Goal: Transaction & Acquisition: Purchase product/service

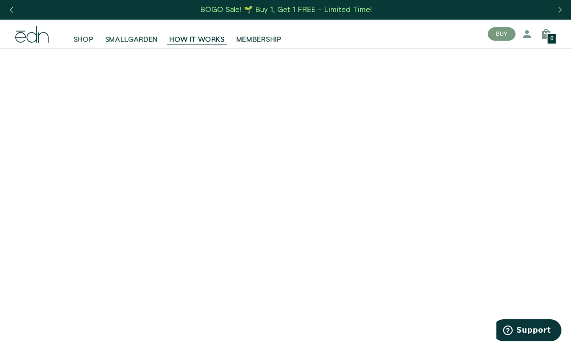
click at [83, 44] on span "SHOP" at bounding box center [84, 40] width 20 height 10
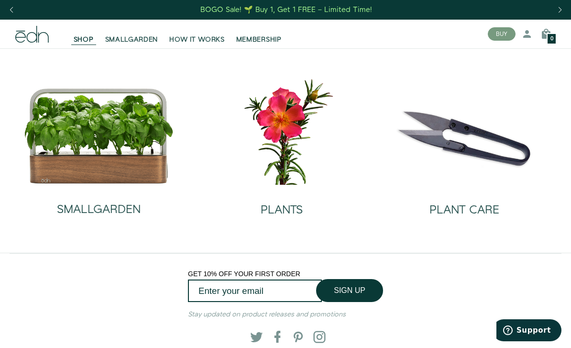
click at [78, 164] on img at bounding box center [99, 135] width 151 height 97
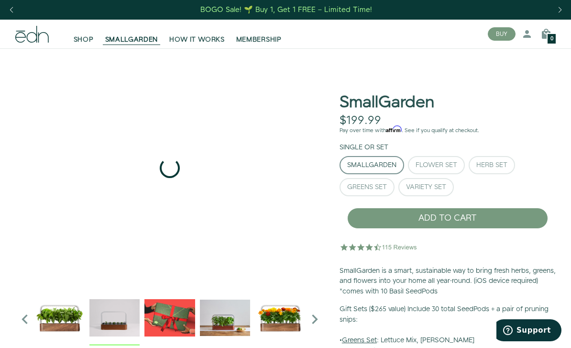
click at [117, 312] on img "2 / 6" at bounding box center [114, 317] width 50 height 50
click at [167, 313] on img "3 / 6" at bounding box center [169, 317] width 50 height 50
click at [218, 310] on img "4 / 6" at bounding box center [225, 317] width 50 height 50
click at [275, 315] on img "5 / 6" at bounding box center [280, 317] width 50 height 50
